Goal: Navigation & Orientation: Find specific page/section

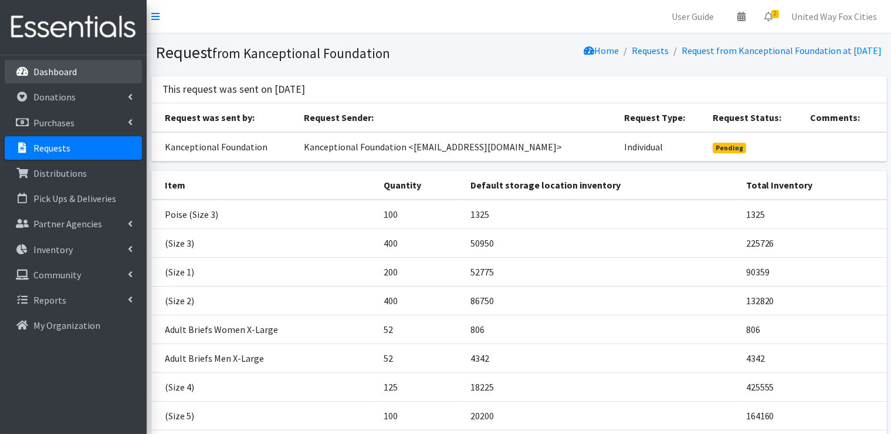
click at [52, 73] on p "Dashboard" at bounding box center [54, 72] width 43 height 12
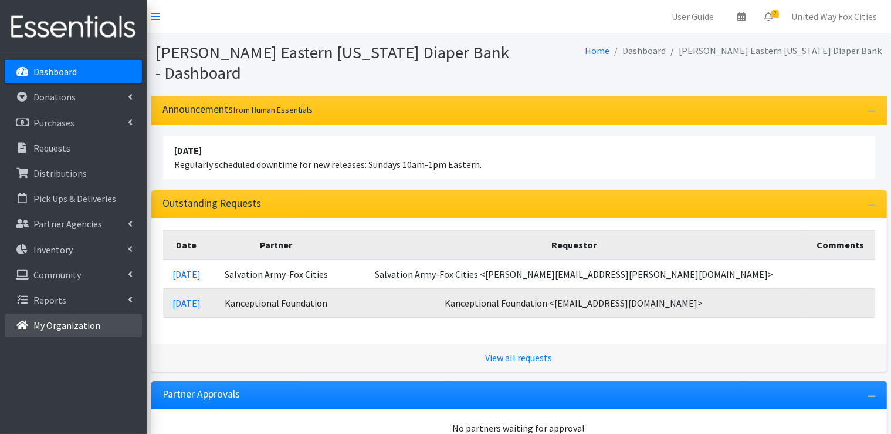
click at [91, 324] on p "My Organization" at bounding box center [66, 325] width 67 height 12
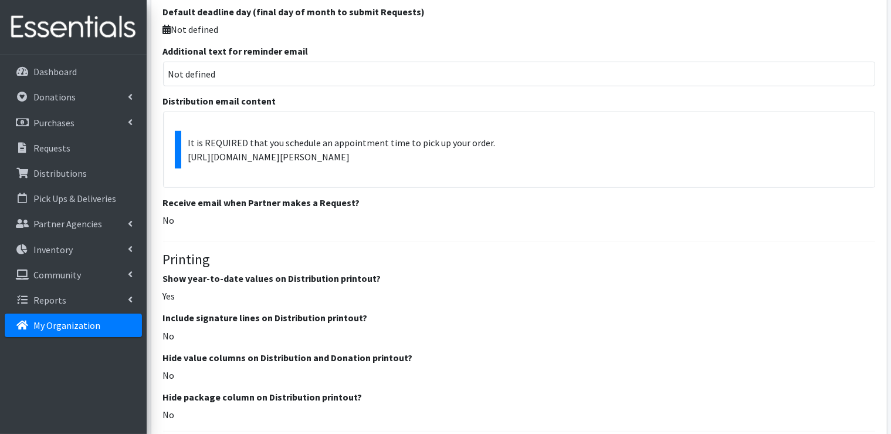
scroll to position [997, 0]
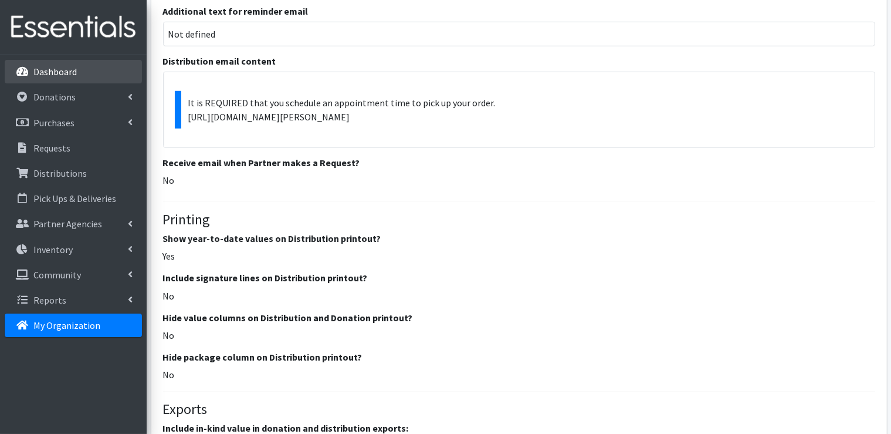
click at [72, 72] on p "Dashboard" at bounding box center [54, 72] width 43 height 12
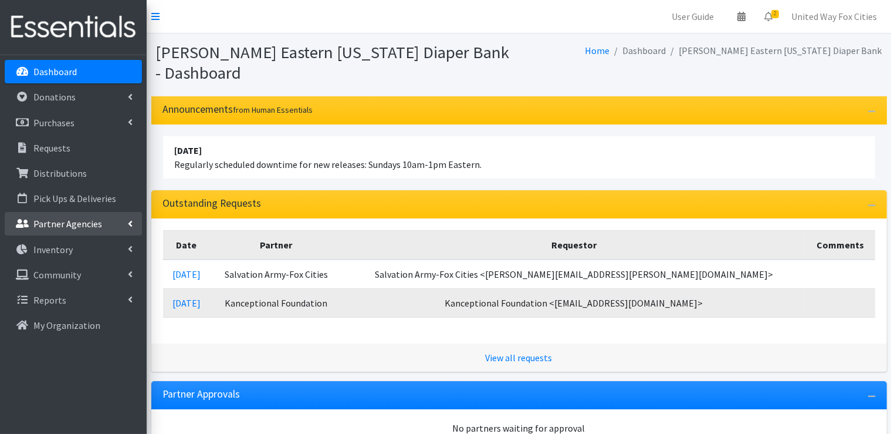
click at [122, 230] on link "Partner Agencies" at bounding box center [73, 223] width 137 height 23
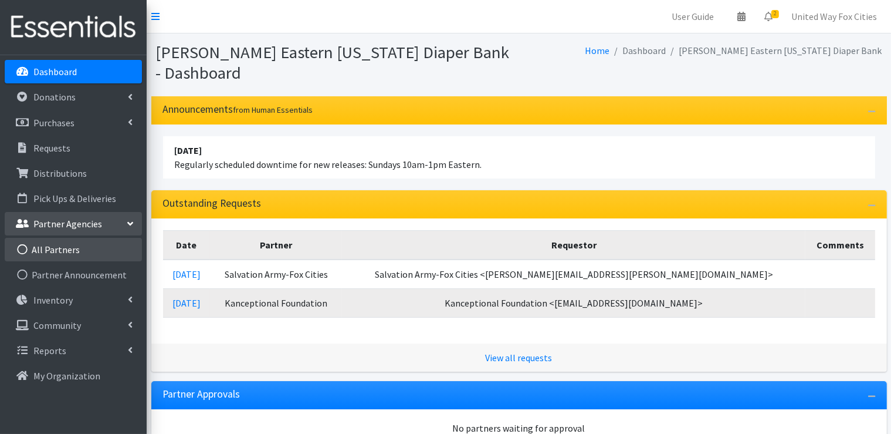
click at [66, 252] on link "All Partners" at bounding box center [73, 249] width 137 height 23
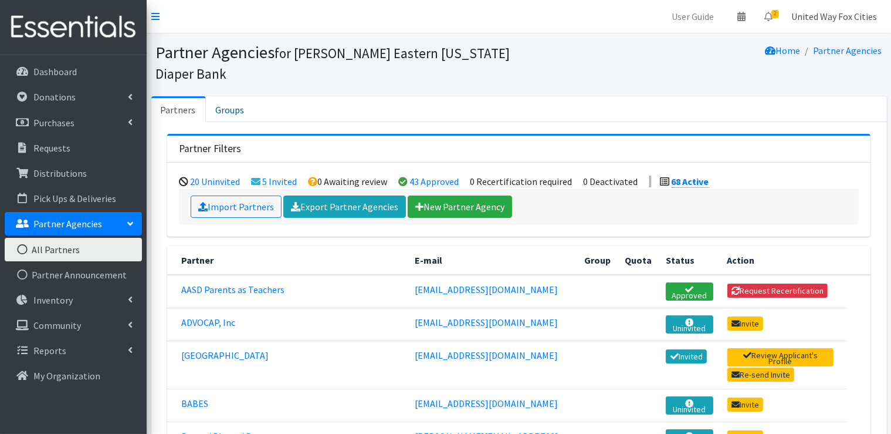
click at [827, 21] on link "United Way Fox Cities" at bounding box center [834, 16] width 104 height 23
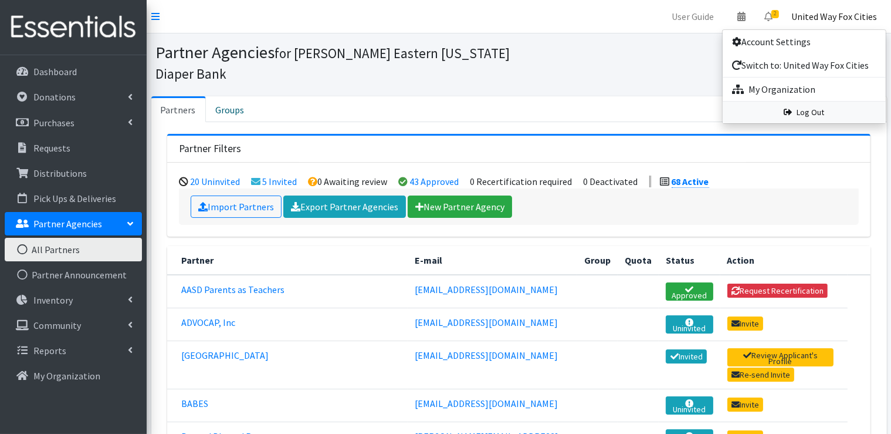
click at [816, 113] on link "Log Out" at bounding box center [804, 112] width 163 height 22
